Goal: Navigation & Orientation: Find specific page/section

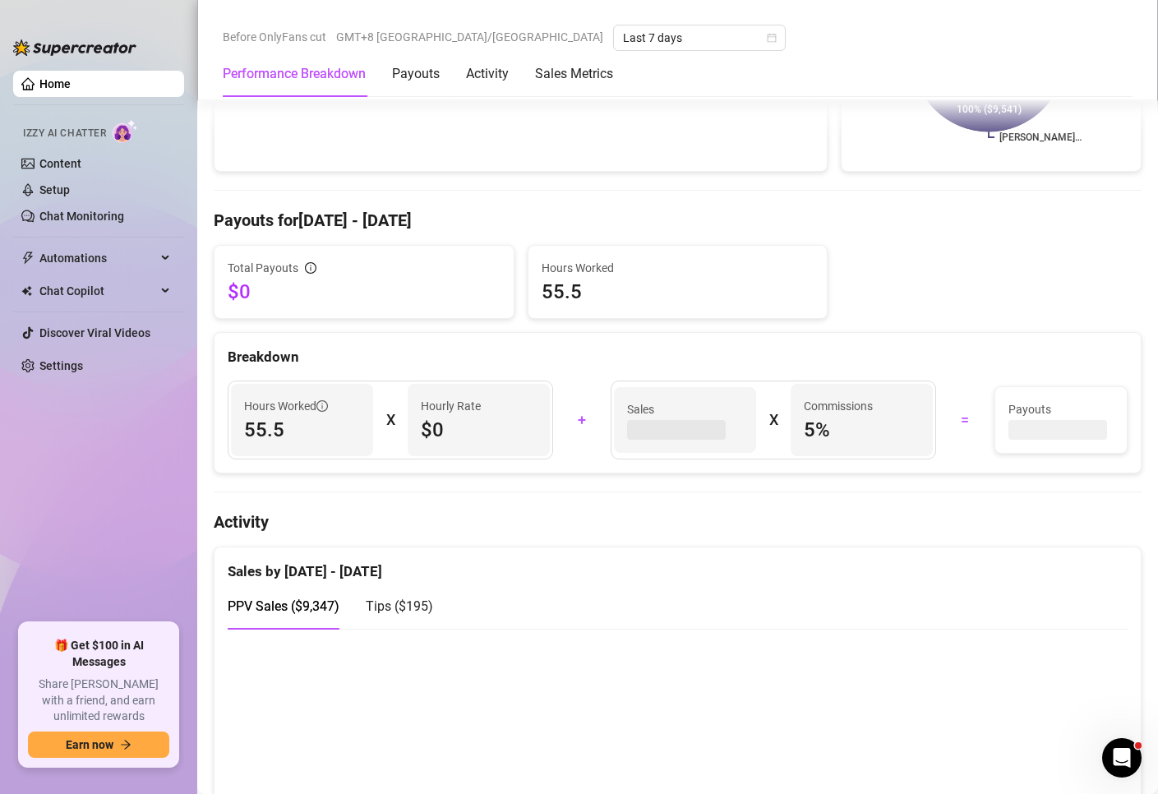
scroll to position [504, 0]
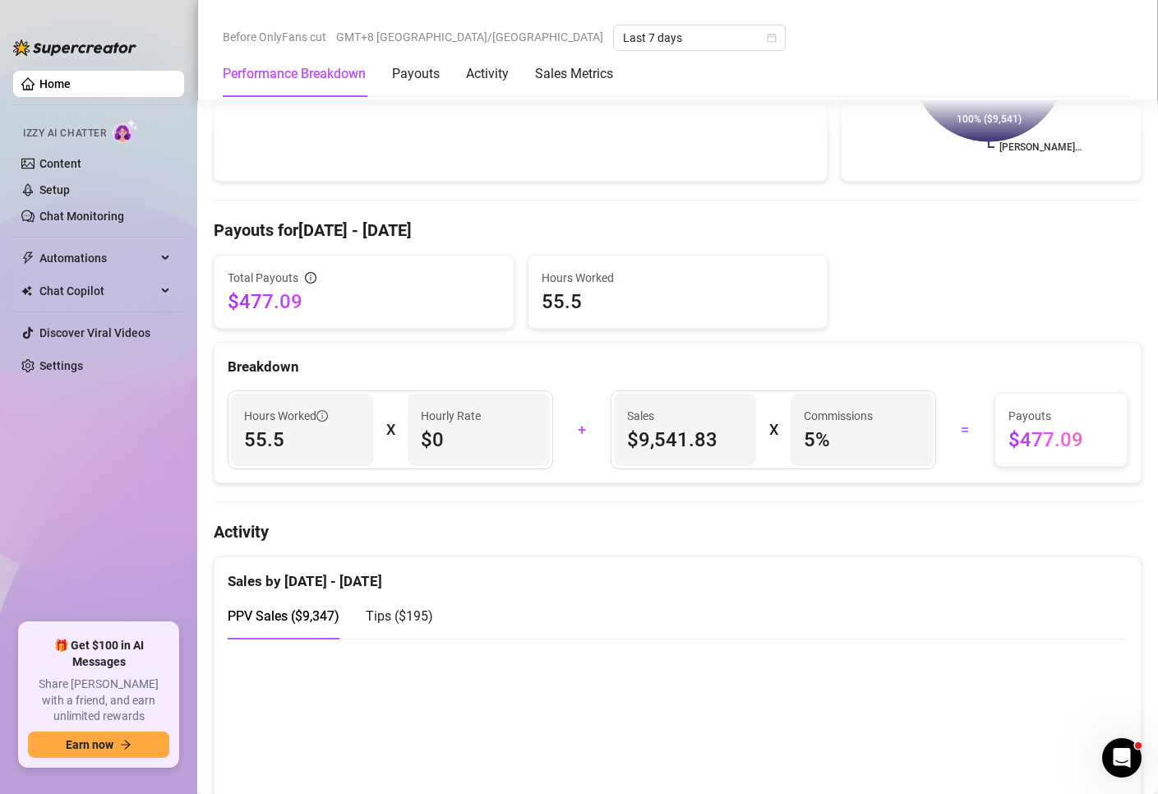
scroll to position [493, 0]
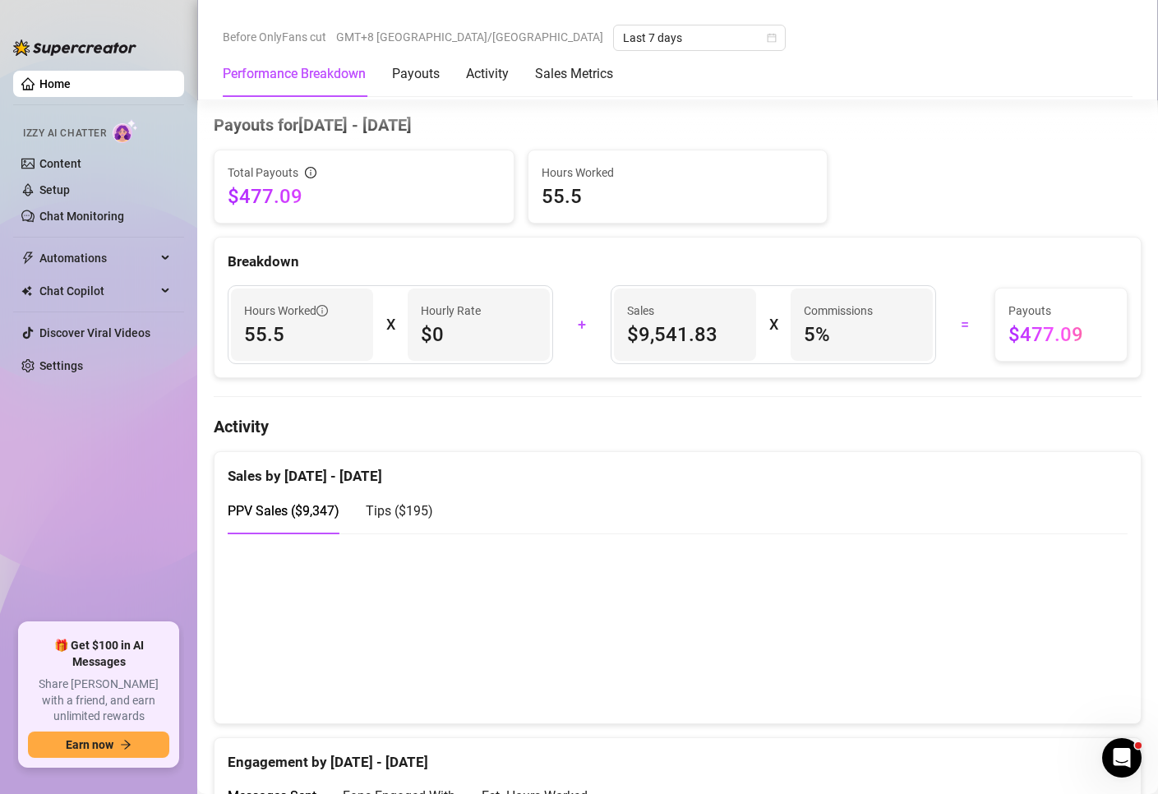
click at [536, 585] on canvas at bounding box center [671, 628] width 886 height 164
